Goal: Communication & Community: Participate in discussion

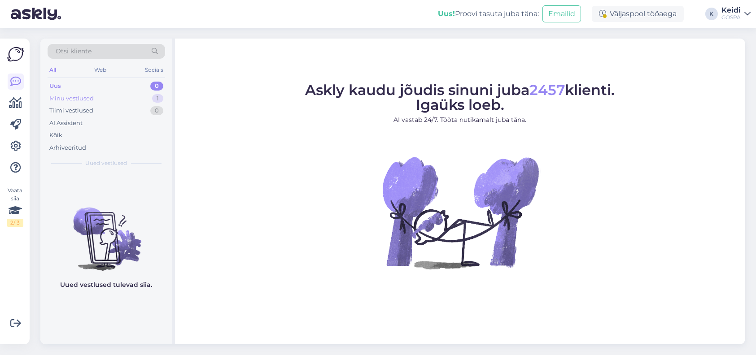
click at [83, 94] on div "Minu vestlused" at bounding box center [71, 98] width 44 height 9
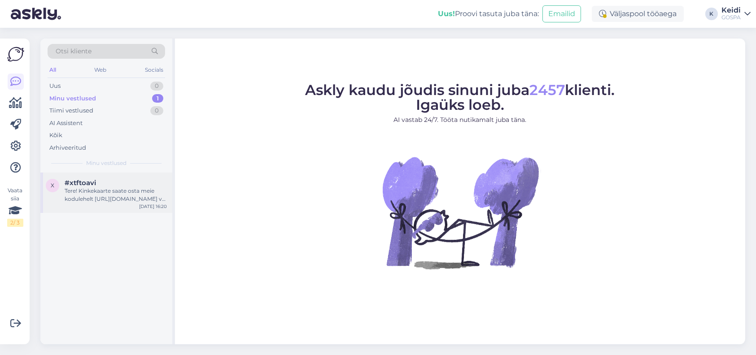
click at [85, 197] on div "Tere! Kinkekaarte saate osta meie kodulehelt https://www.gospa.ee/est/hotell/ki…" at bounding box center [116, 195] width 102 height 16
